Goal: Navigation & Orientation: Find specific page/section

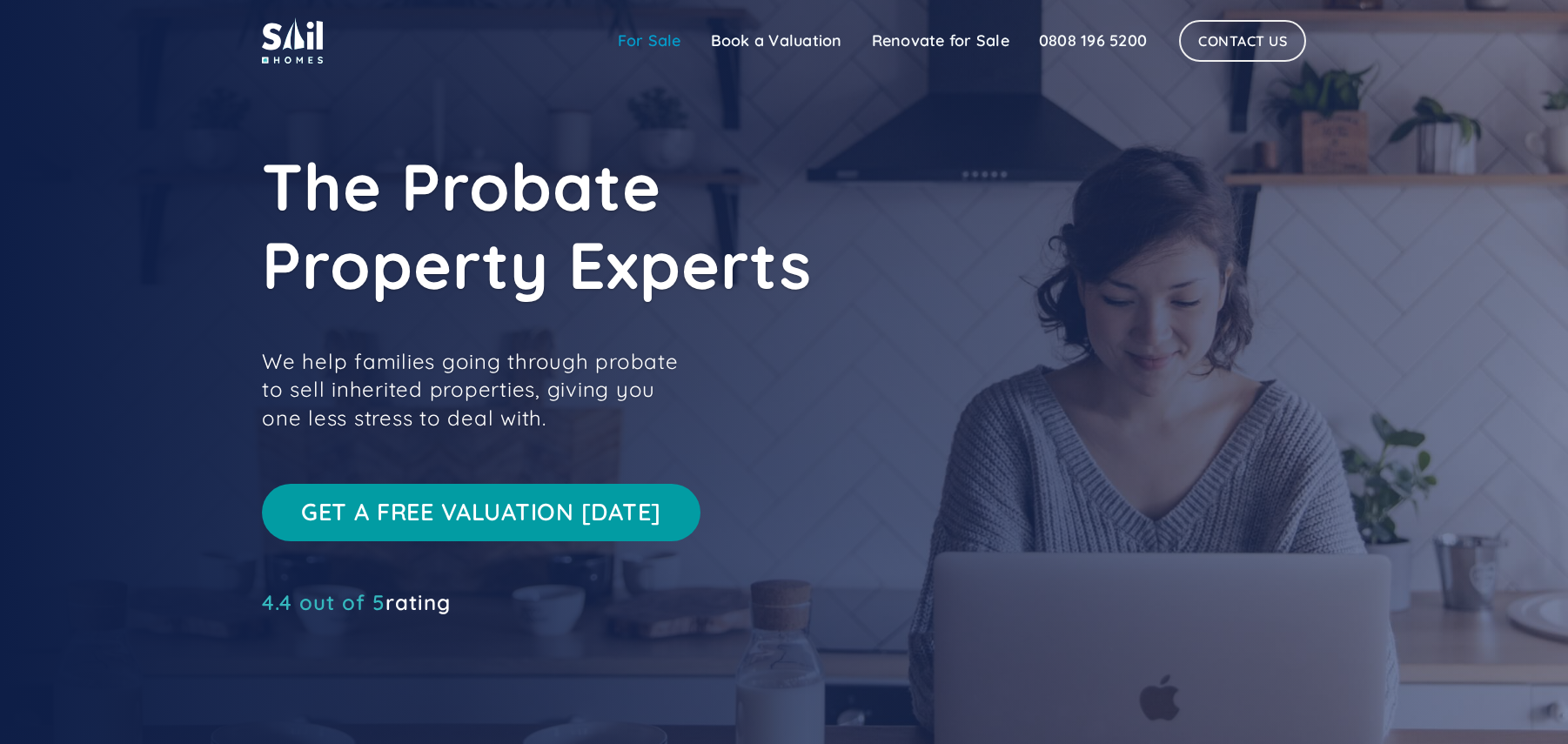
click at [654, 40] on link "For Sale" at bounding box center [649, 41] width 93 height 35
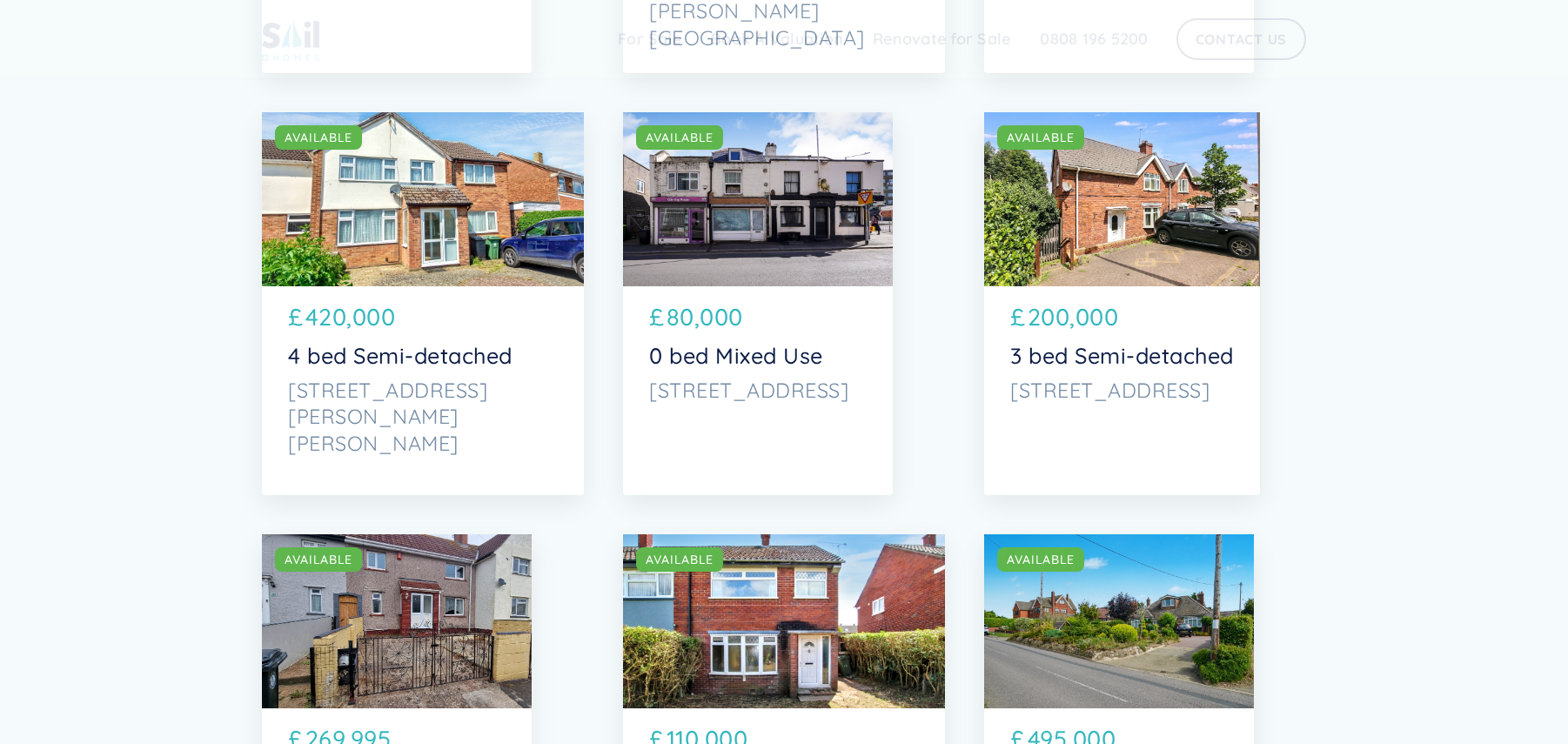
scroll to position [615, 0]
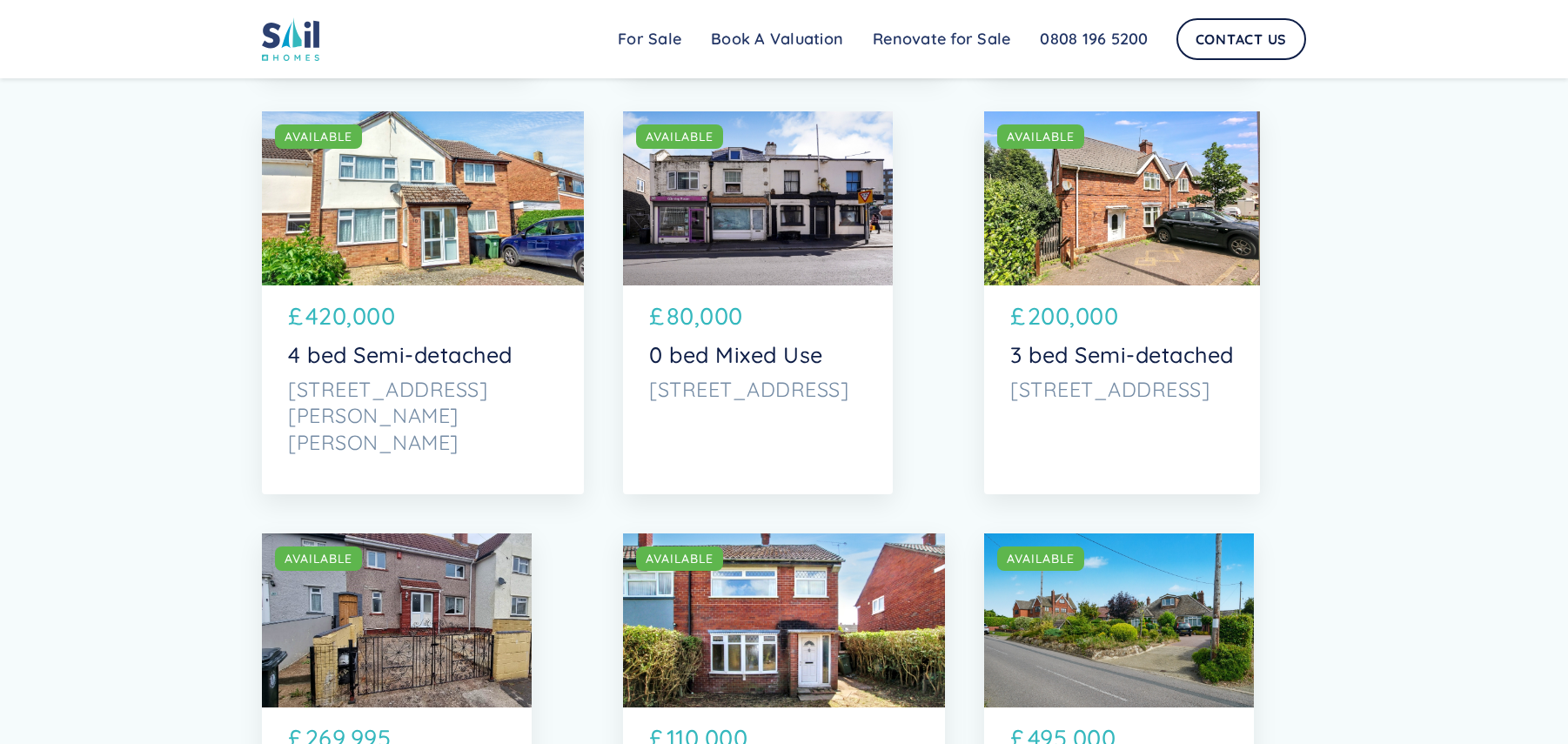
click at [1151, 222] on div "SOLD AVAILABLE" at bounding box center [1122, 198] width 276 height 174
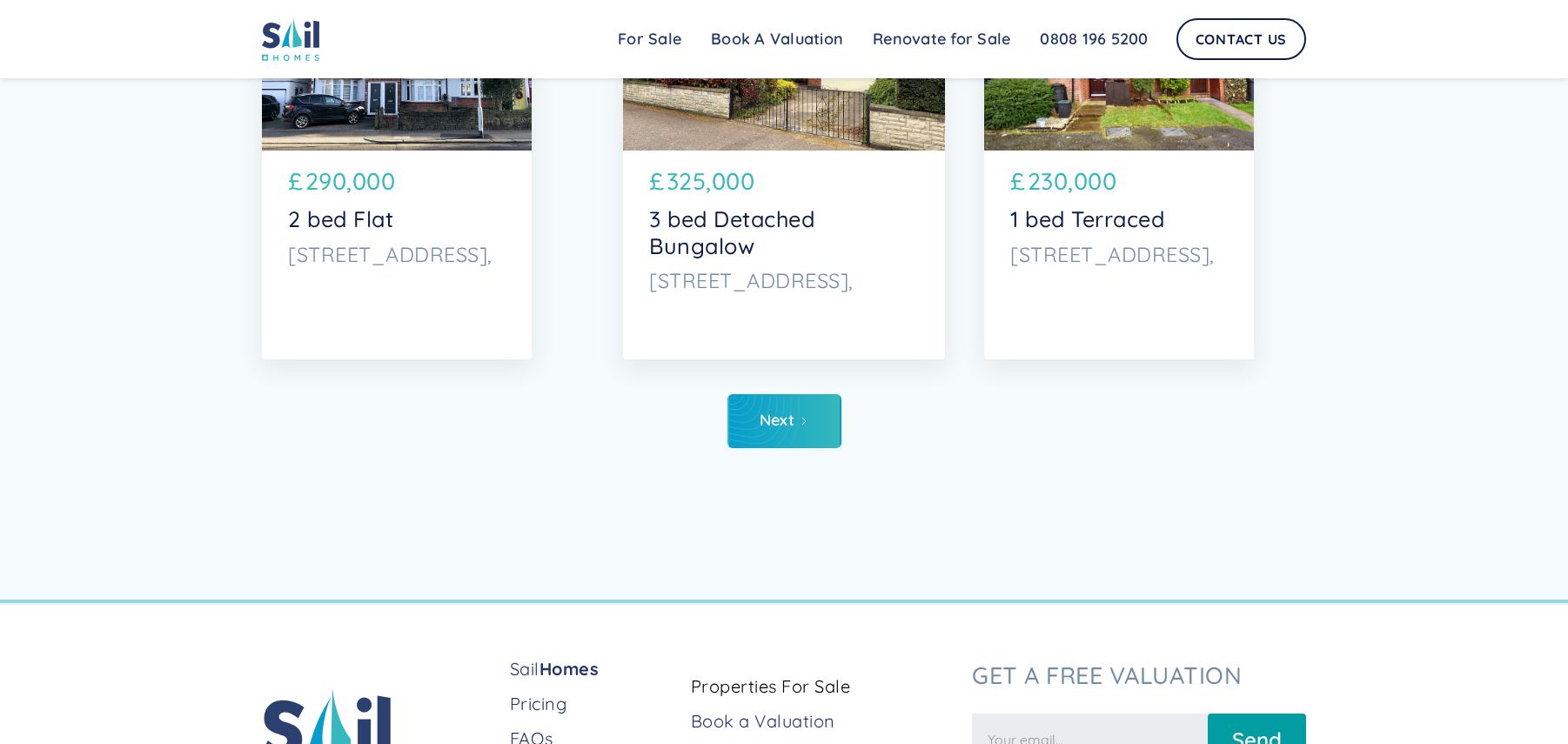
scroll to position [8905, 0]
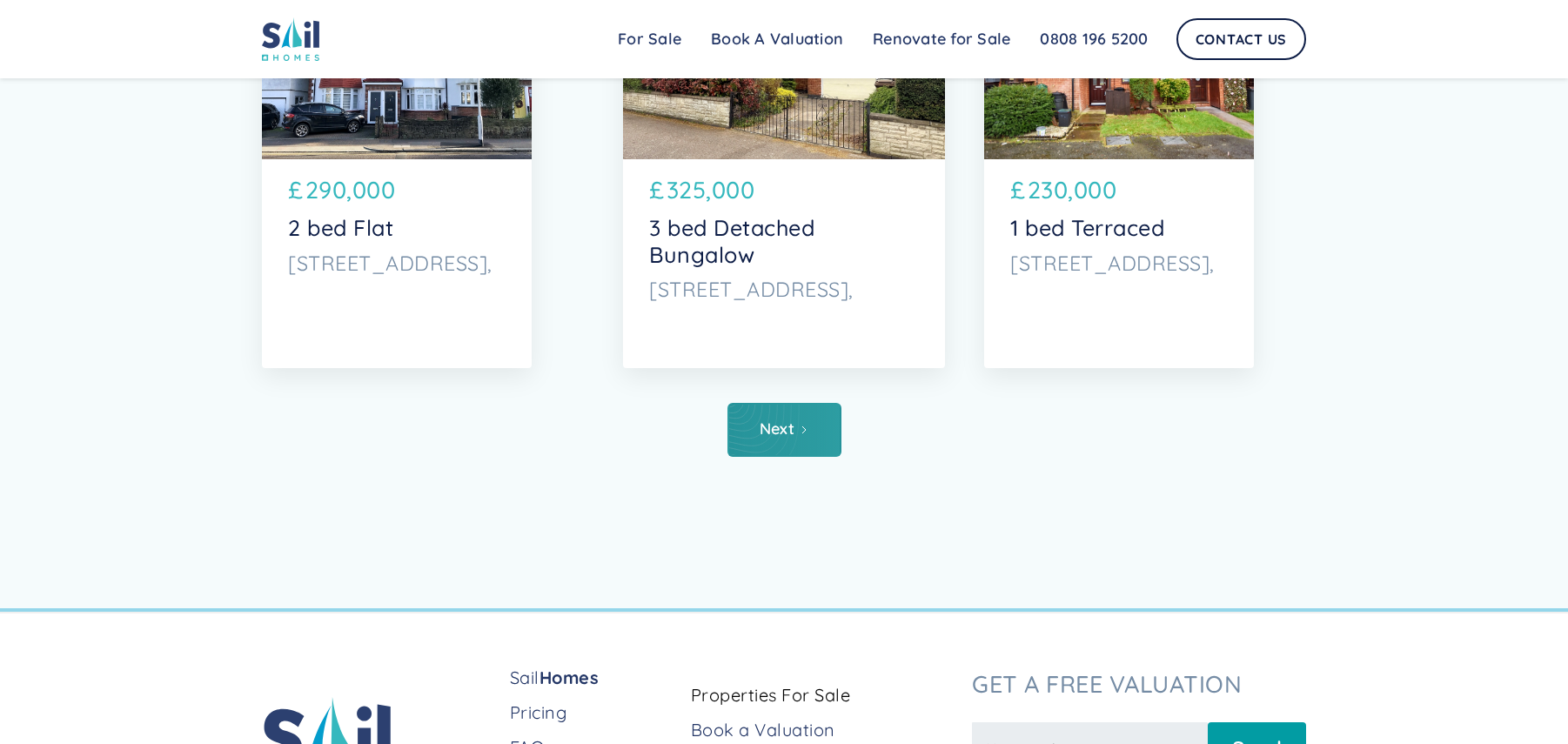
click at [799, 427] on icon "Next Page" at bounding box center [804, 430] width 11 height 11
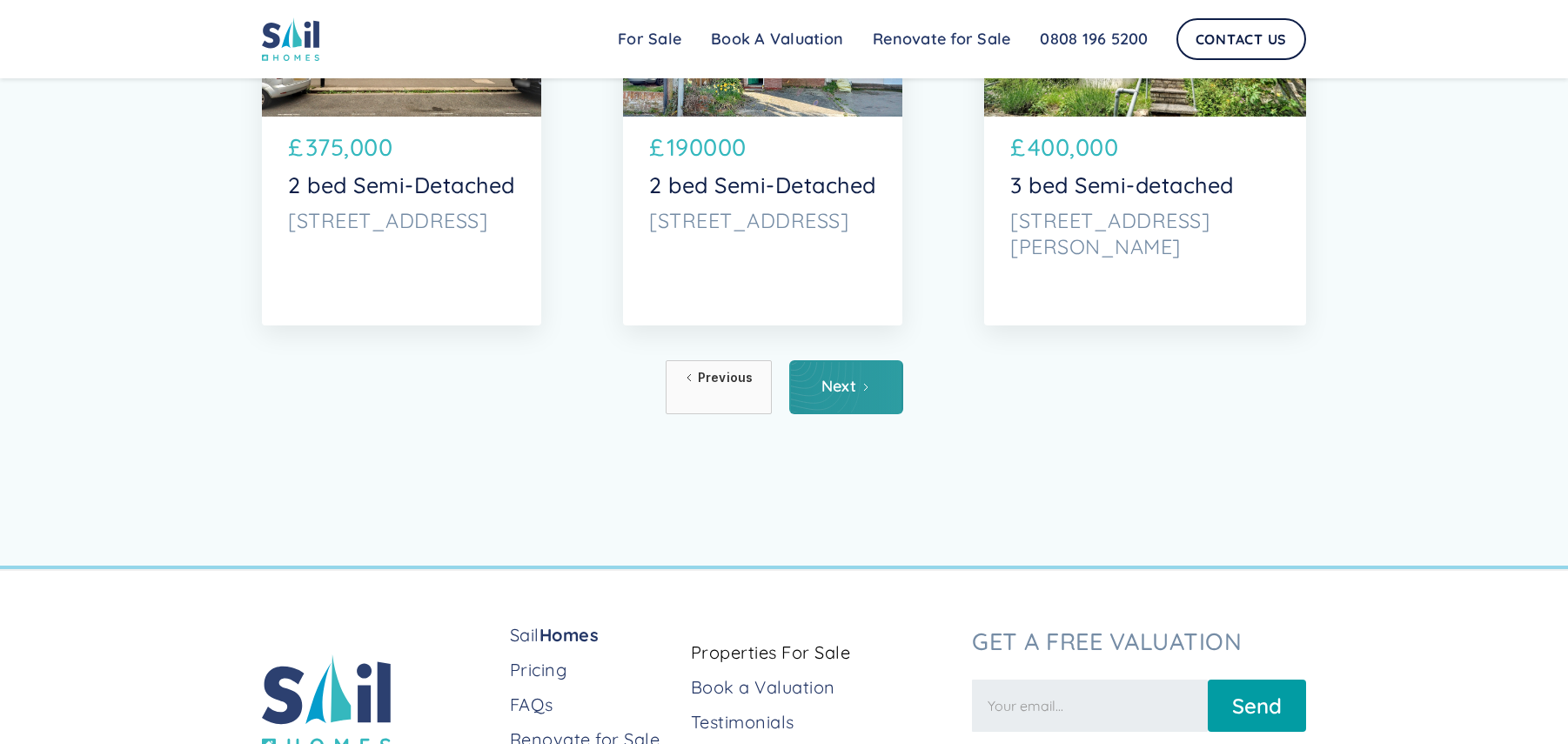
scroll to position [8946, 0]
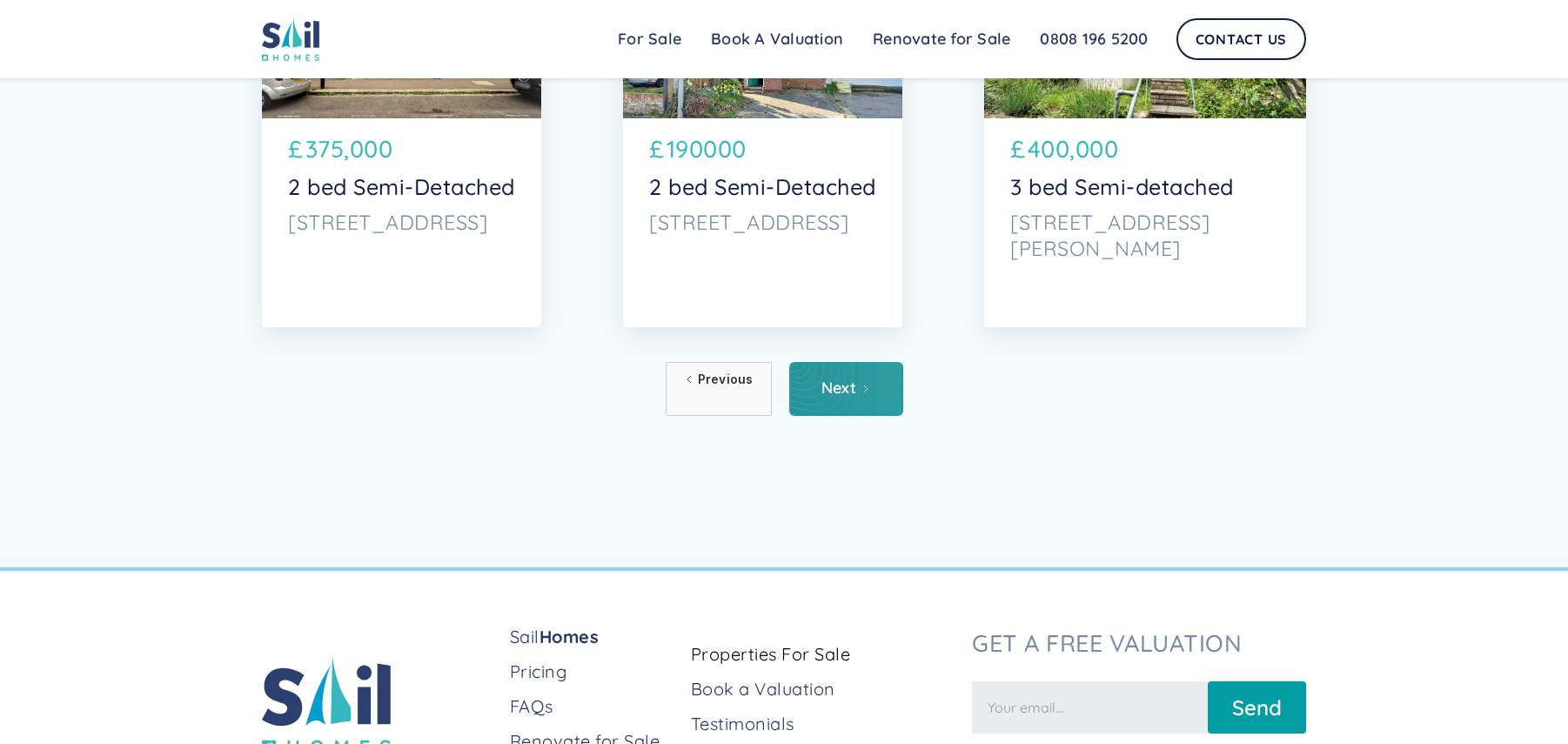
click at [832, 388] on div "Next" at bounding box center [839, 388] width 35 height 18
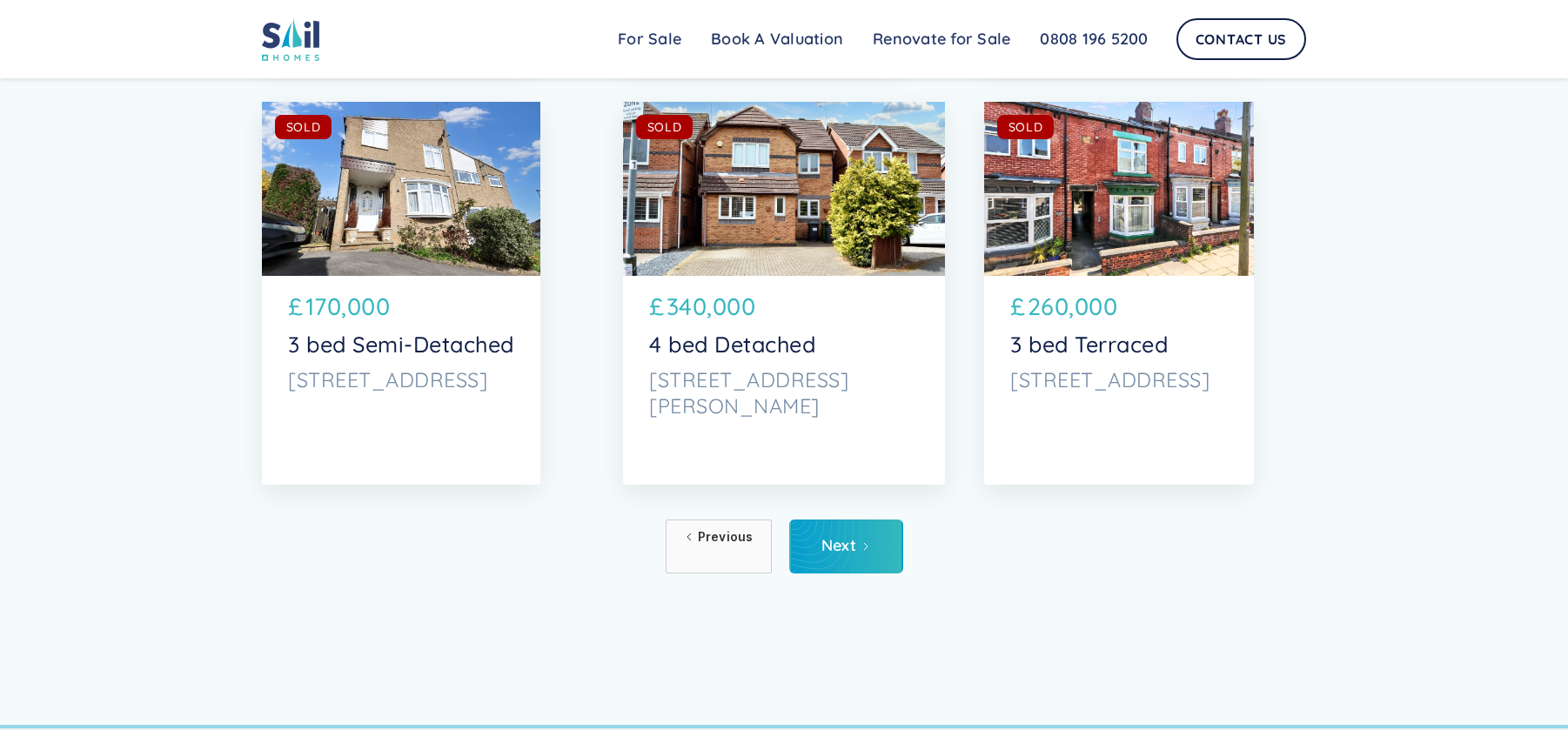
scroll to position [8786, 0]
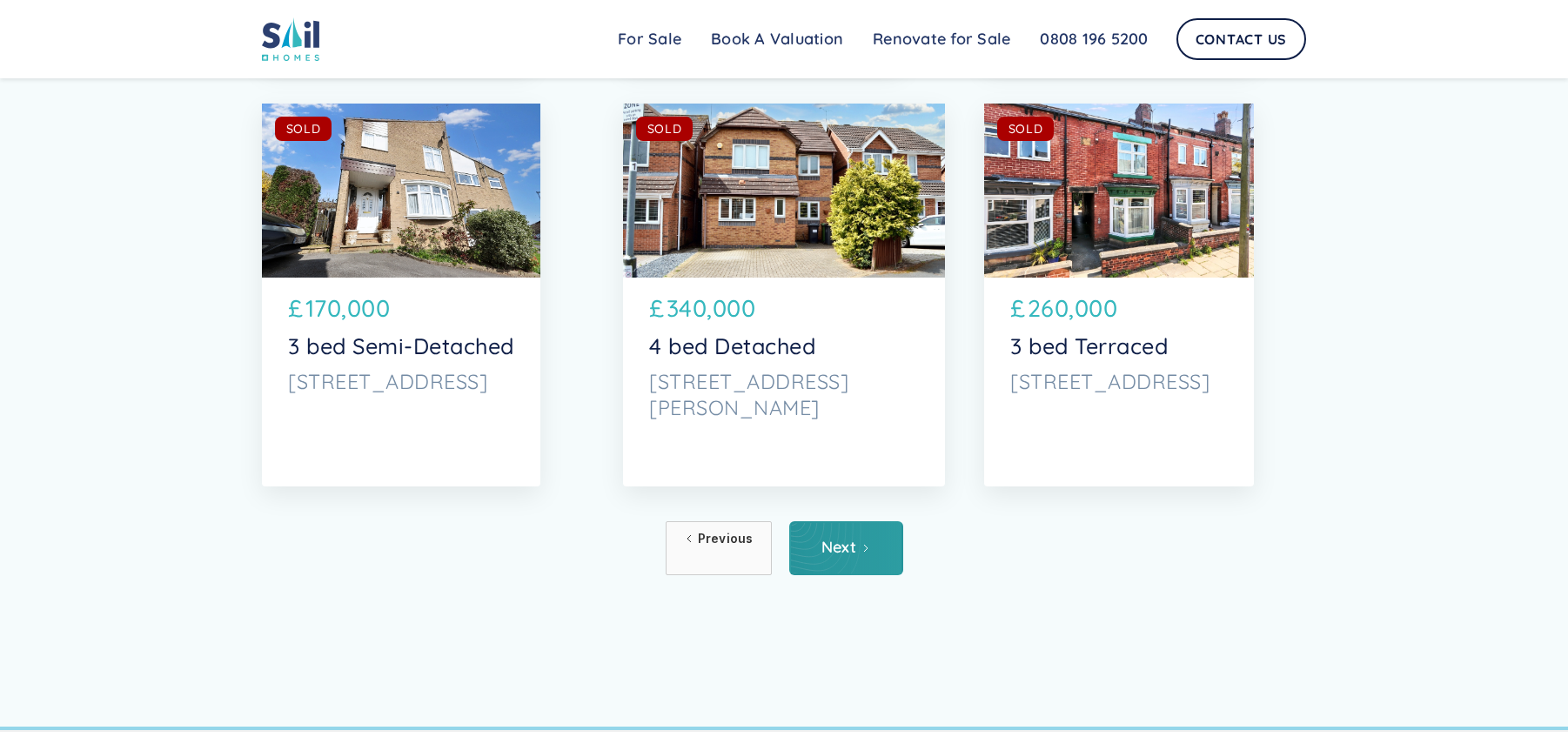
click at [853, 551] on div "Next" at bounding box center [839, 548] width 35 height 18
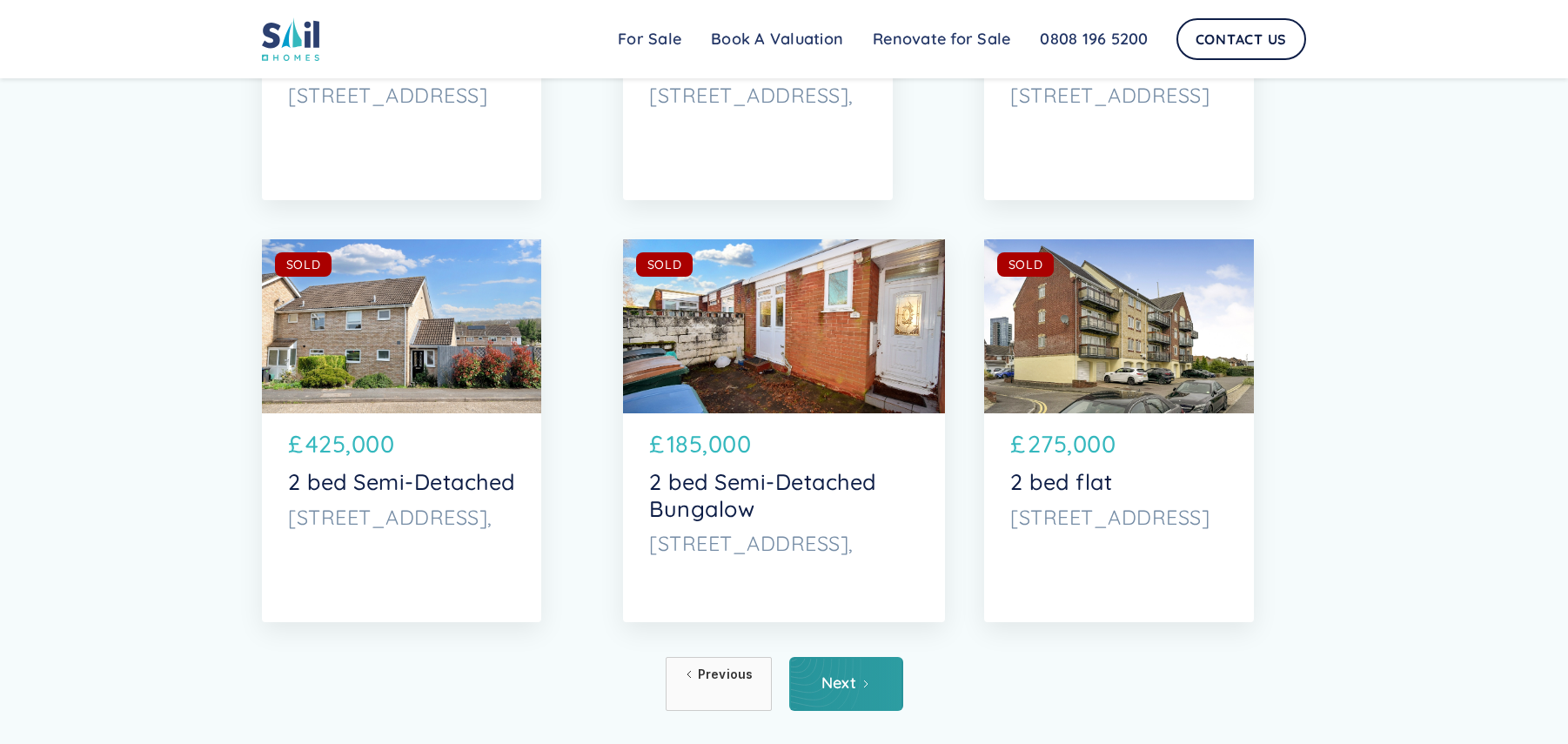
scroll to position [8651, 0]
click at [848, 688] on div "Next" at bounding box center [839, 682] width 35 height 18
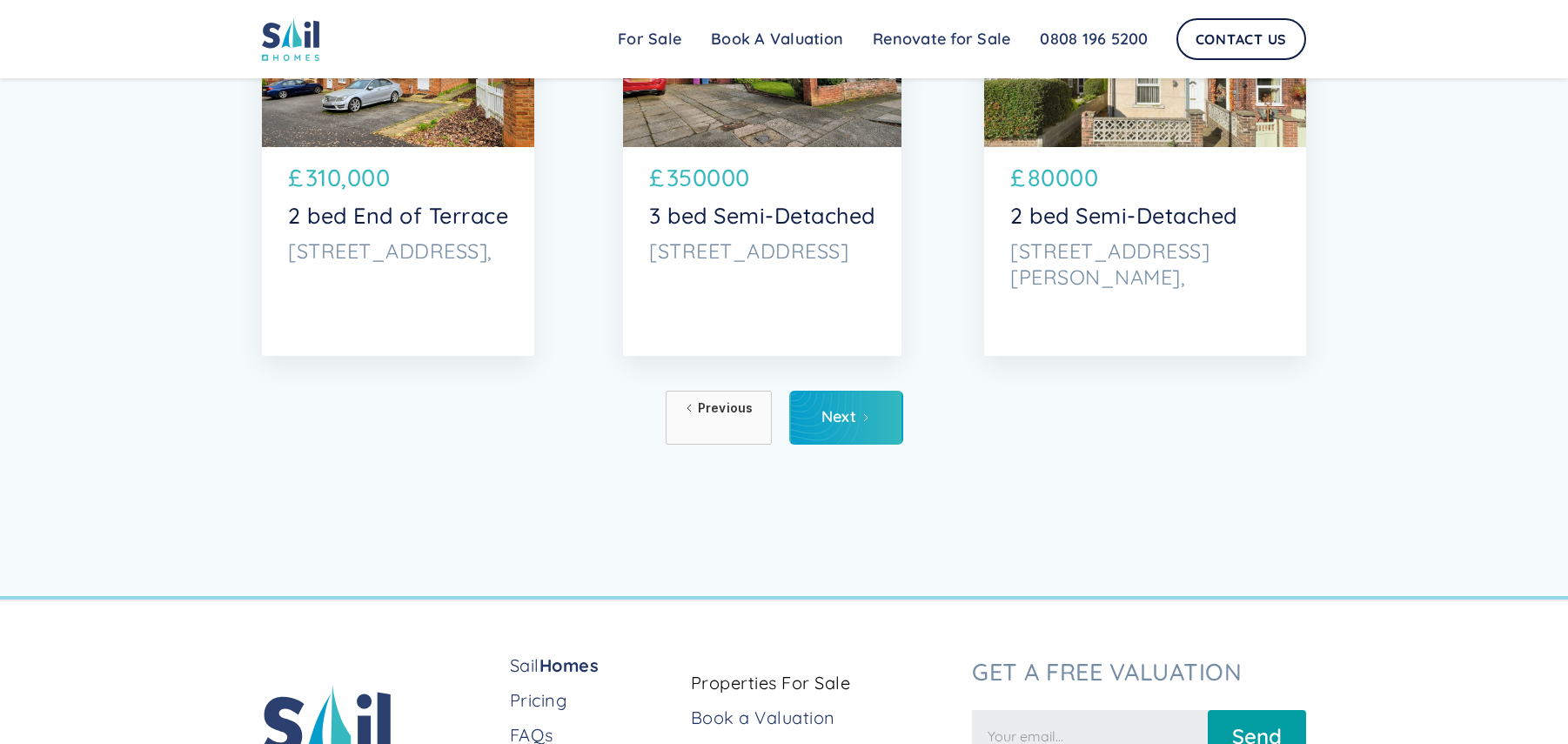
scroll to position [9096, 0]
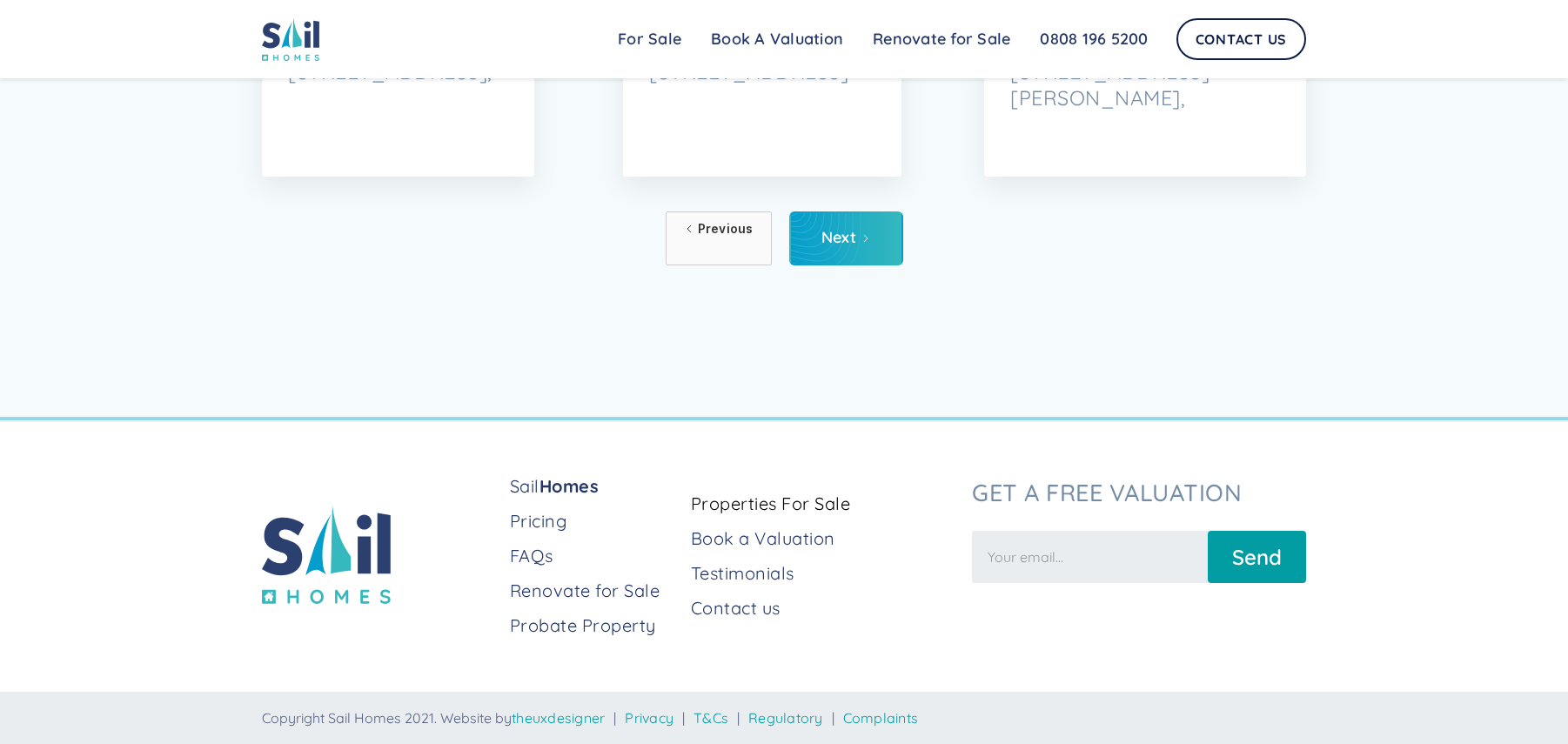
click at [735, 245] on link "Previous" at bounding box center [719, 238] width 106 height 54
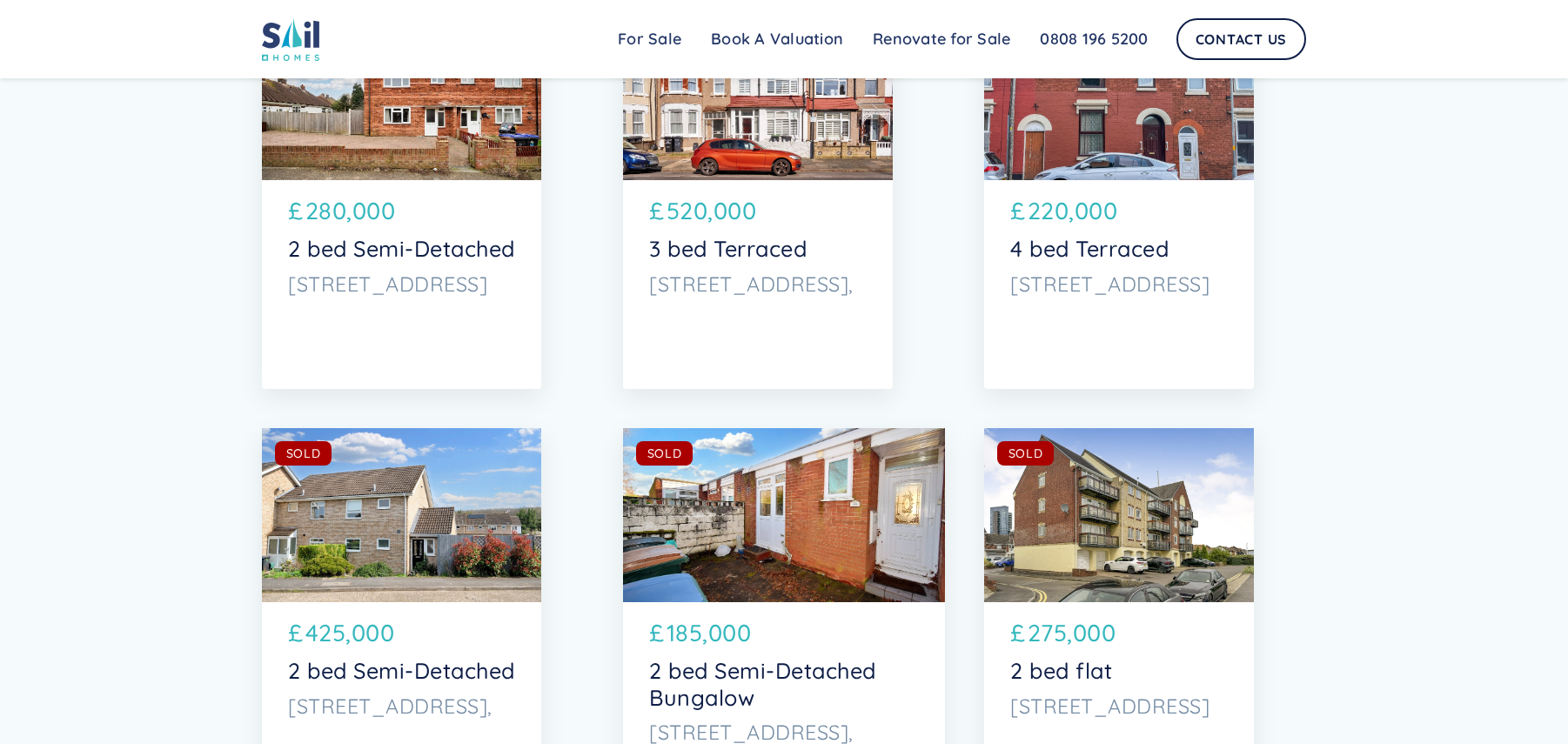
scroll to position [9096, 0]
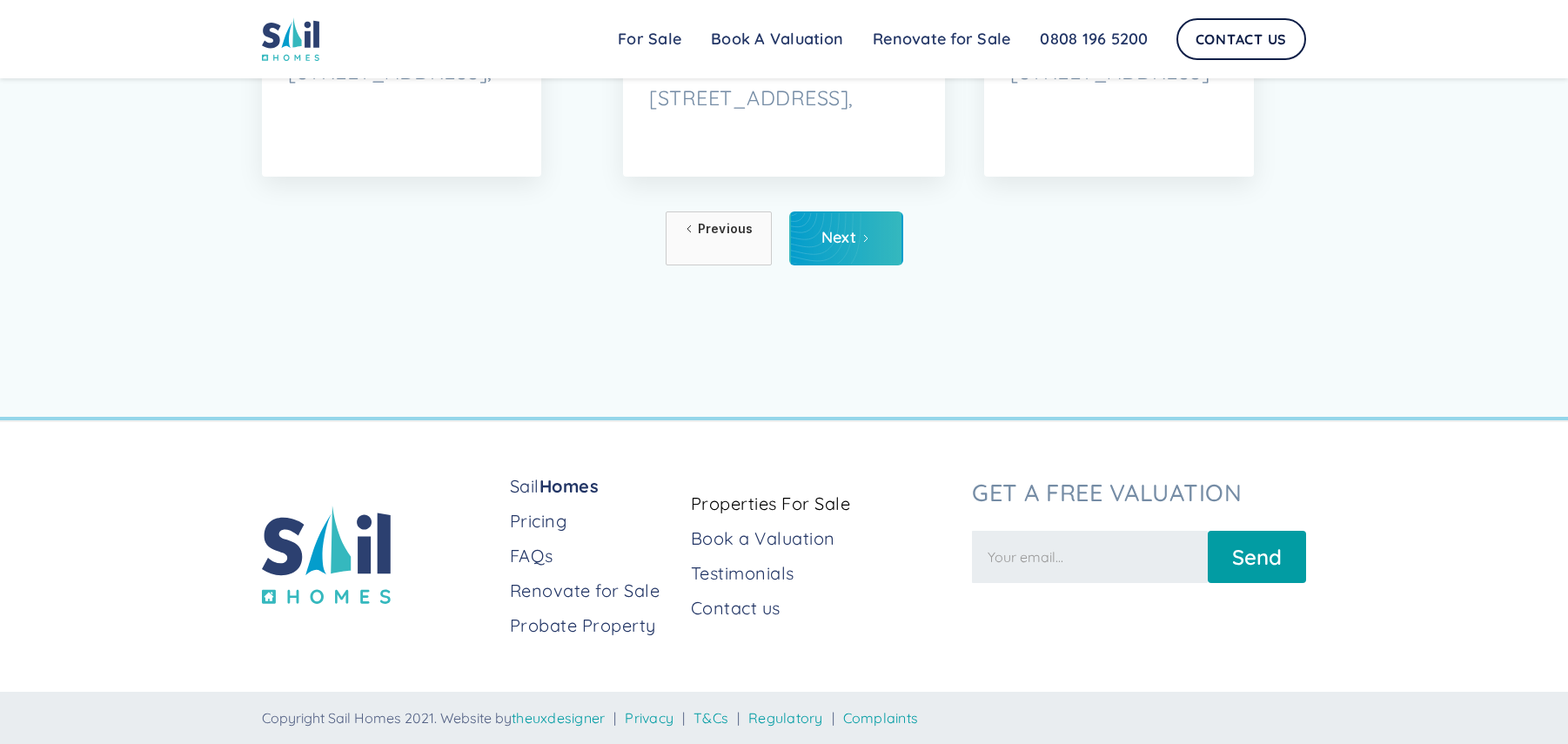
click at [723, 238] on link "Previous" at bounding box center [719, 238] width 106 height 54
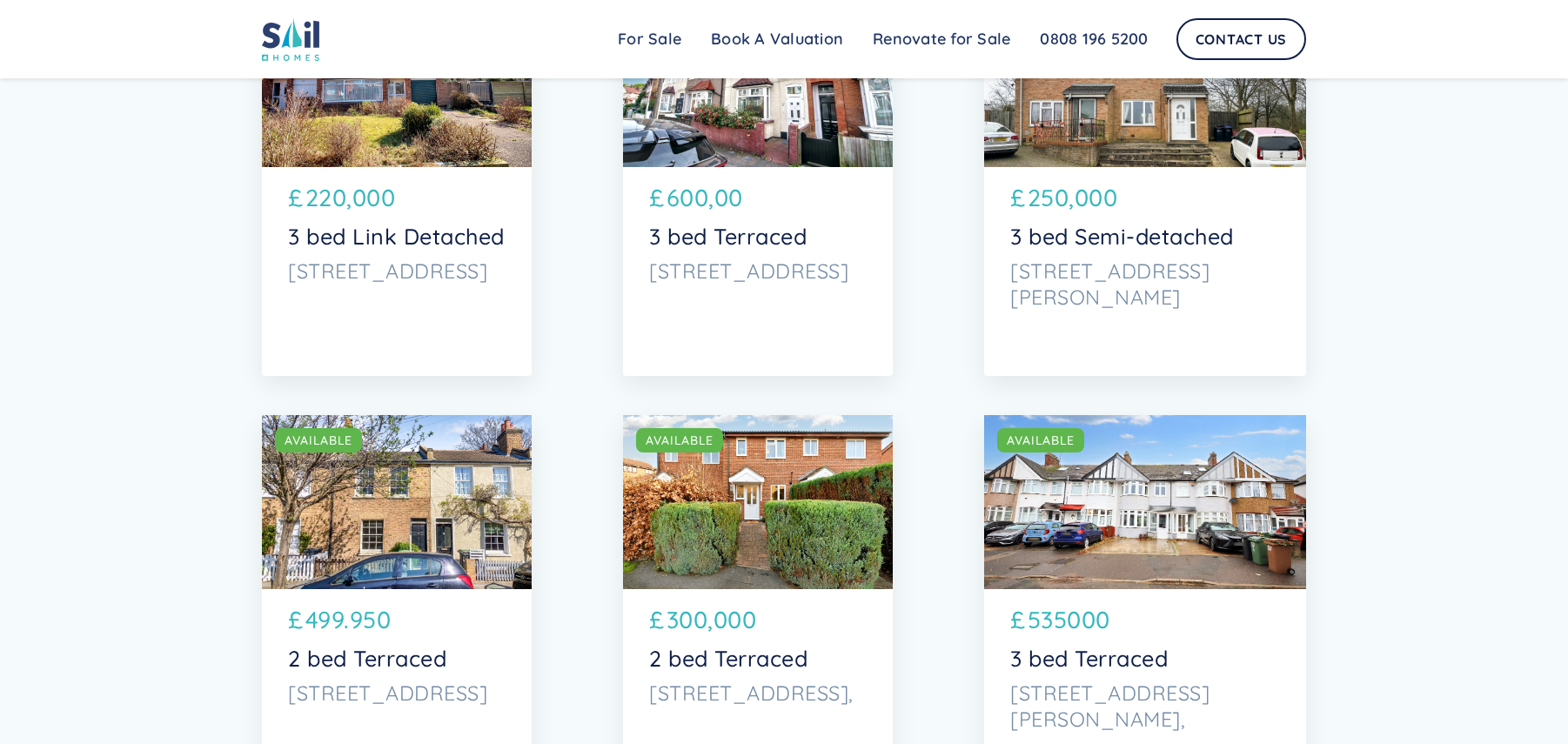
scroll to position [5196, 0]
